Goal: Information Seeking & Learning: Find specific fact

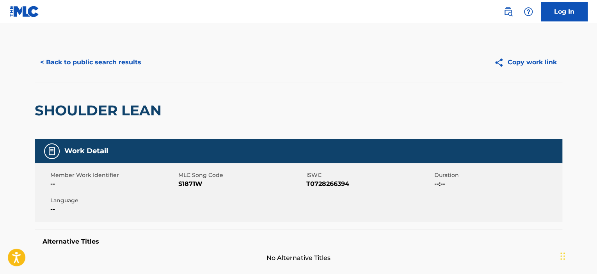
click at [131, 62] on button "< Back to public search results" at bounding box center [91, 63] width 112 height 20
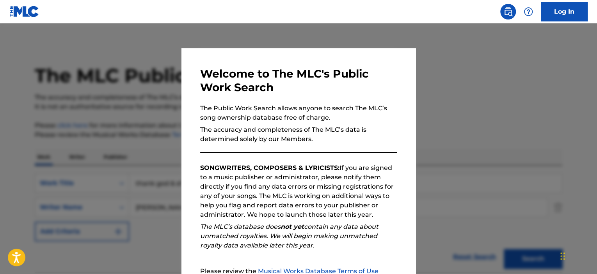
scroll to position [157, 0]
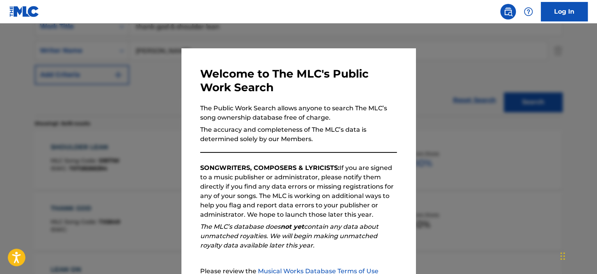
click at [169, 107] on div at bounding box center [298, 160] width 597 height 274
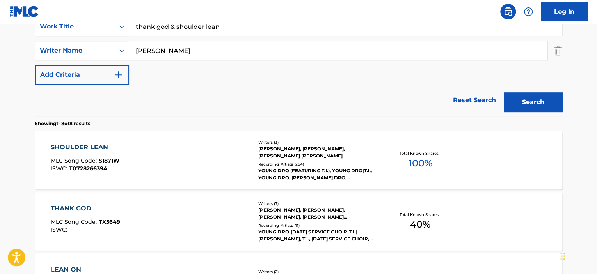
scroll to position [0, 0]
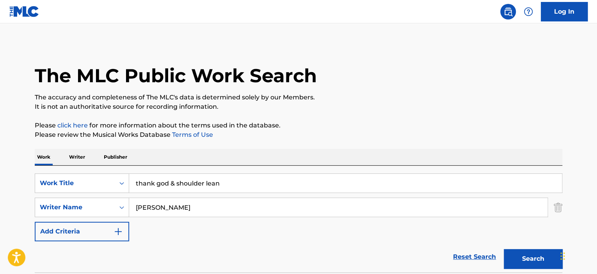
drag, startPoint x: 225, startPoint y: 185, endPoint x: 0, endPoint y: 174, distance: 225.0
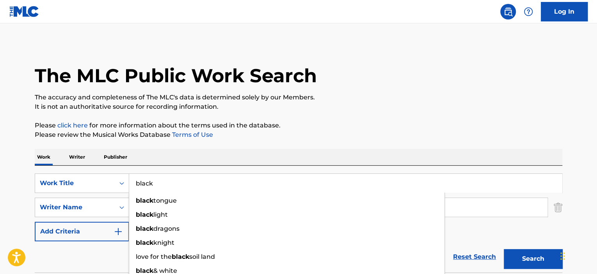
type input "black"
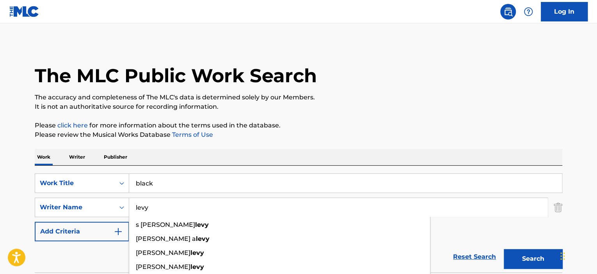
click at [504, 249] on button "Search" at bounding box center [533, 259] width 59 height 20
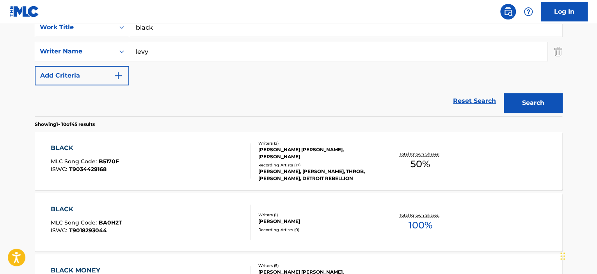
scroll to position [78, 0]
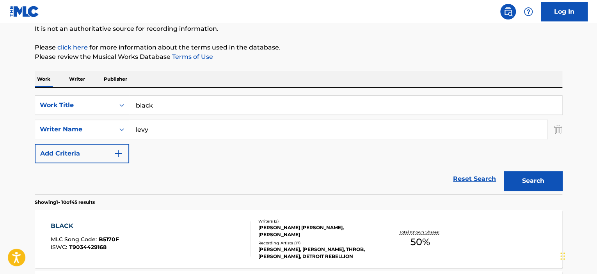
click at [135, 129] on input "levy" at bounding box center [338, 129] width 418 height 19
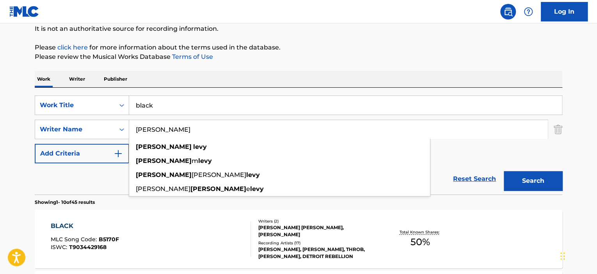
click at [504, 171] on button "Search" at bounding box center [533, 181] width 59 height 20
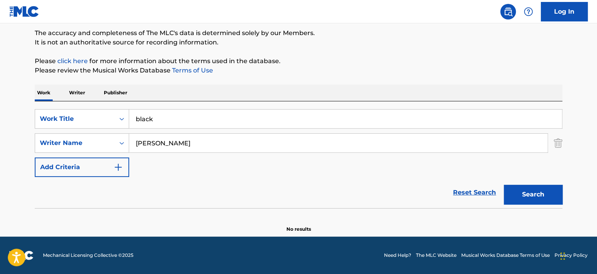
scroll to position [64, 0]
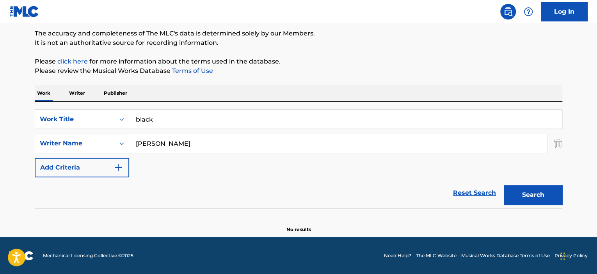
drag, startPoint x: 152, startPoint y: 145, endPoint x: 60, endPoint y: 140, distance: 92.6
click at [61, 140] on div "SearchWithCriteria66daa82b-597a-437b-9751-c8047d47b06c Writer Name [PERSON_NAME]" at bounding box center [299, 144] width 528 height 20
type input "[PERSON_NAME]"
click at [504, 185] on button "Search" at bounding box center [533, 195] width 59 height 20
